Goal: Task Accomplishment & Management: Manage account settings

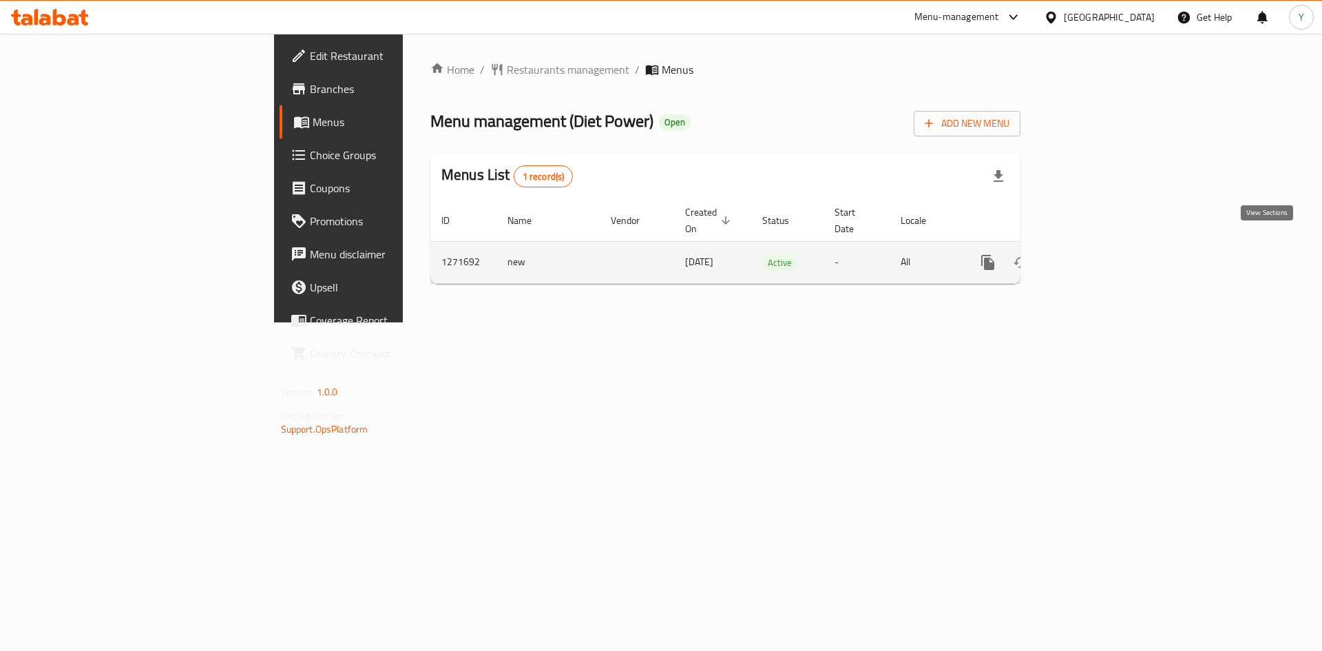
click at [1096, 254] on icon "enhanced table" at bounding box center [1087, 262] width 17 height 17
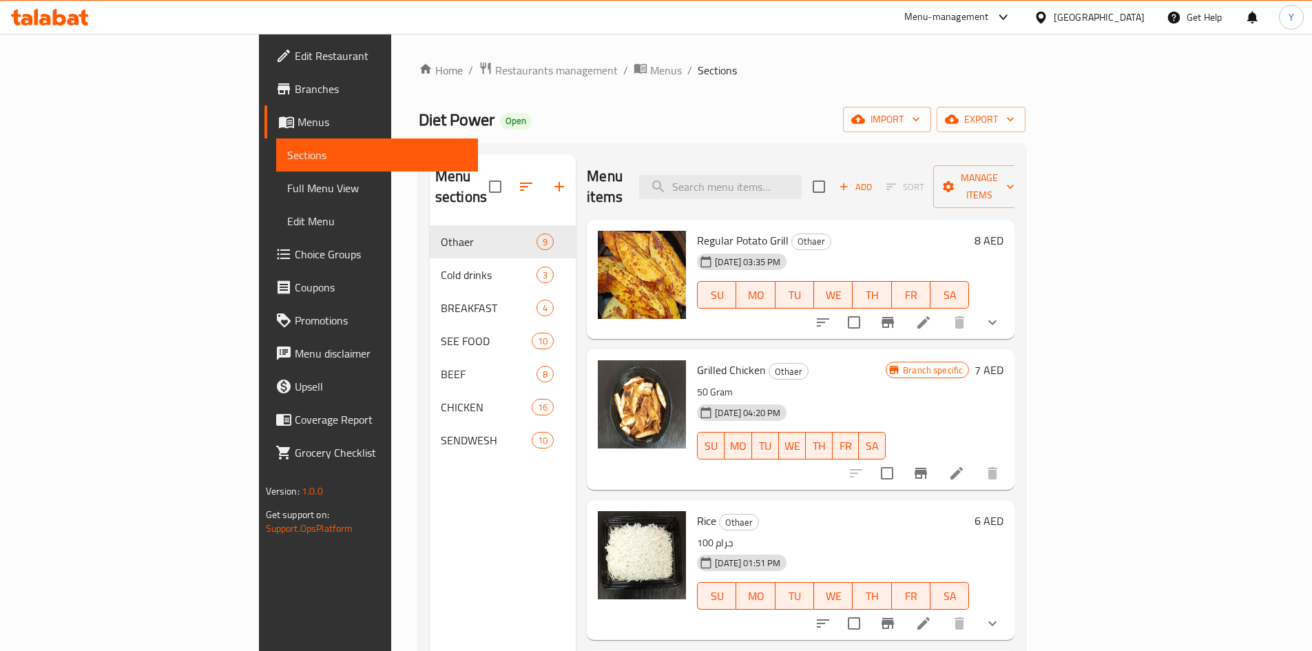
click at [295, 252] on span "Choice Groups" at bounding box center [381, 254] width 172 height 17
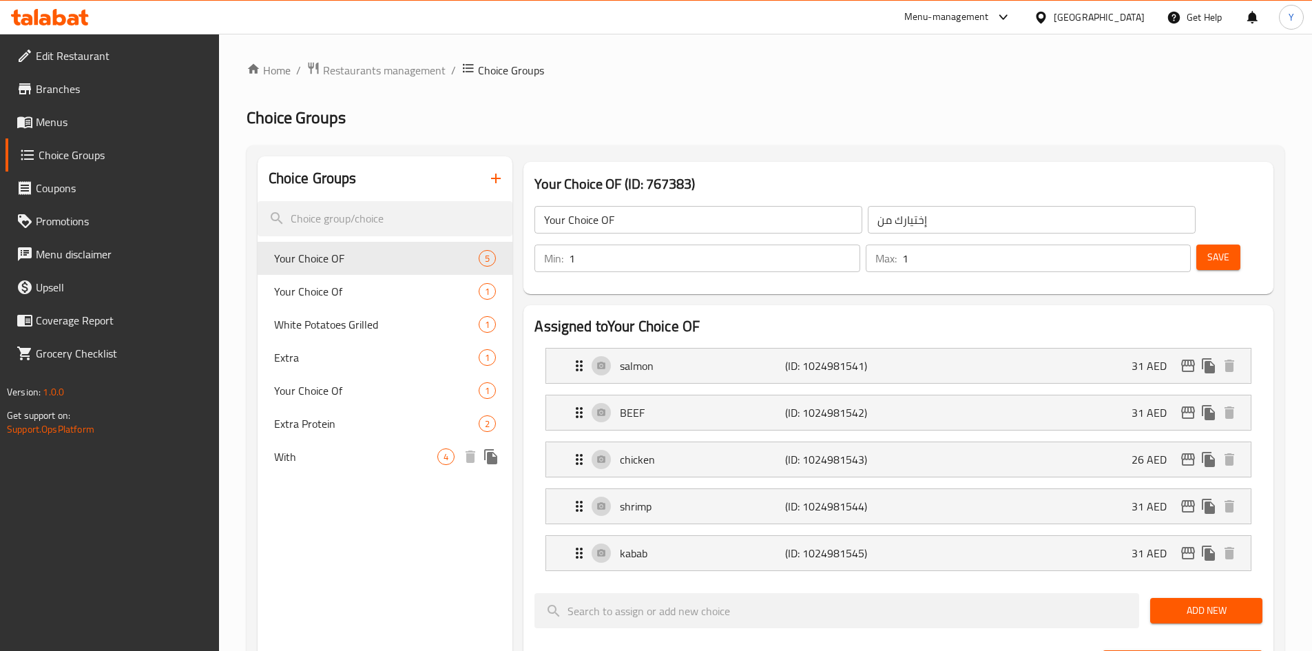
click at [336, 447] on div "With 4" at bounding box center [385, 456] width 255 height 33
type input "With"
type input "مع"
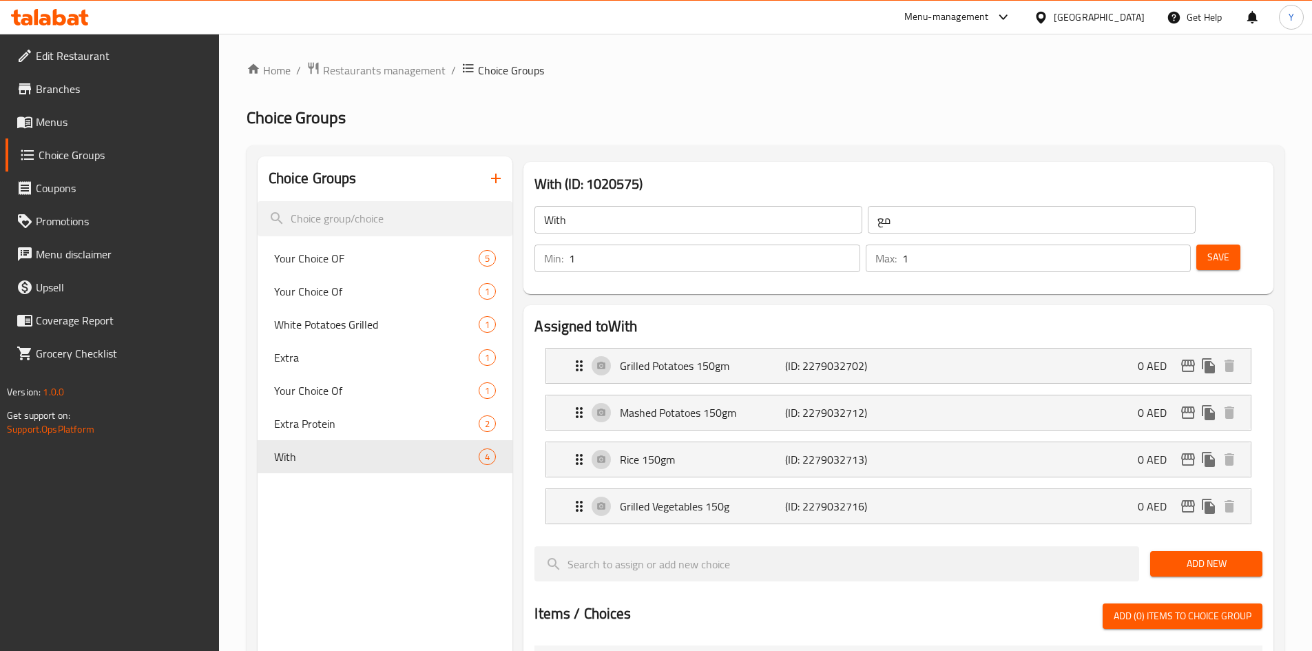
type input "1"
click at [859, 244] on input "1" at bounding box center [714, 258] width 291 height 28
click at [1200, 244] on button "Save" at bounding box center [1218, 256] width 44 height 25
